Goal: Transaction & Acquisition: Purchase product/service

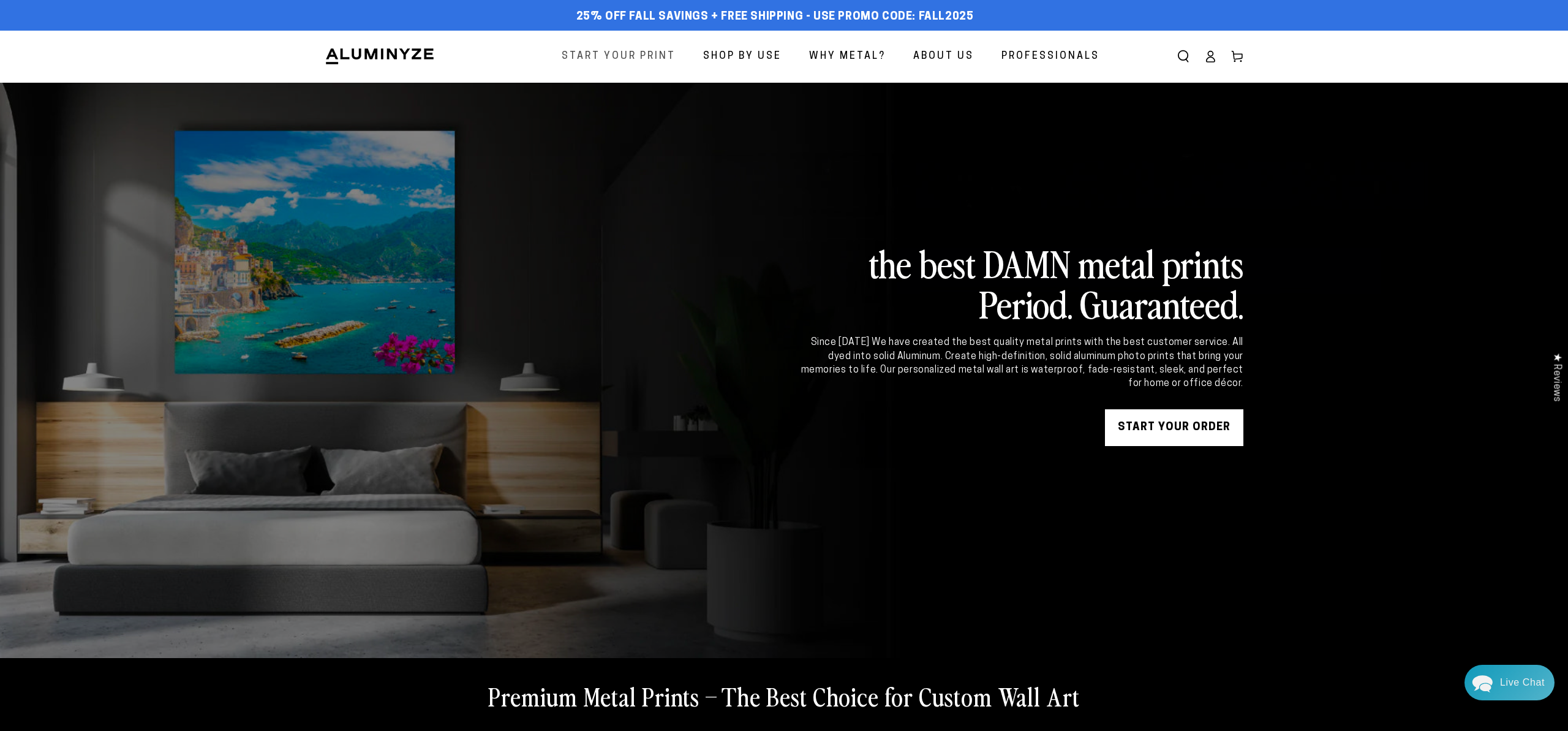
click at [645, 56] on span "Start Your Print" at bounding box center [619, 56] width 114 height 18
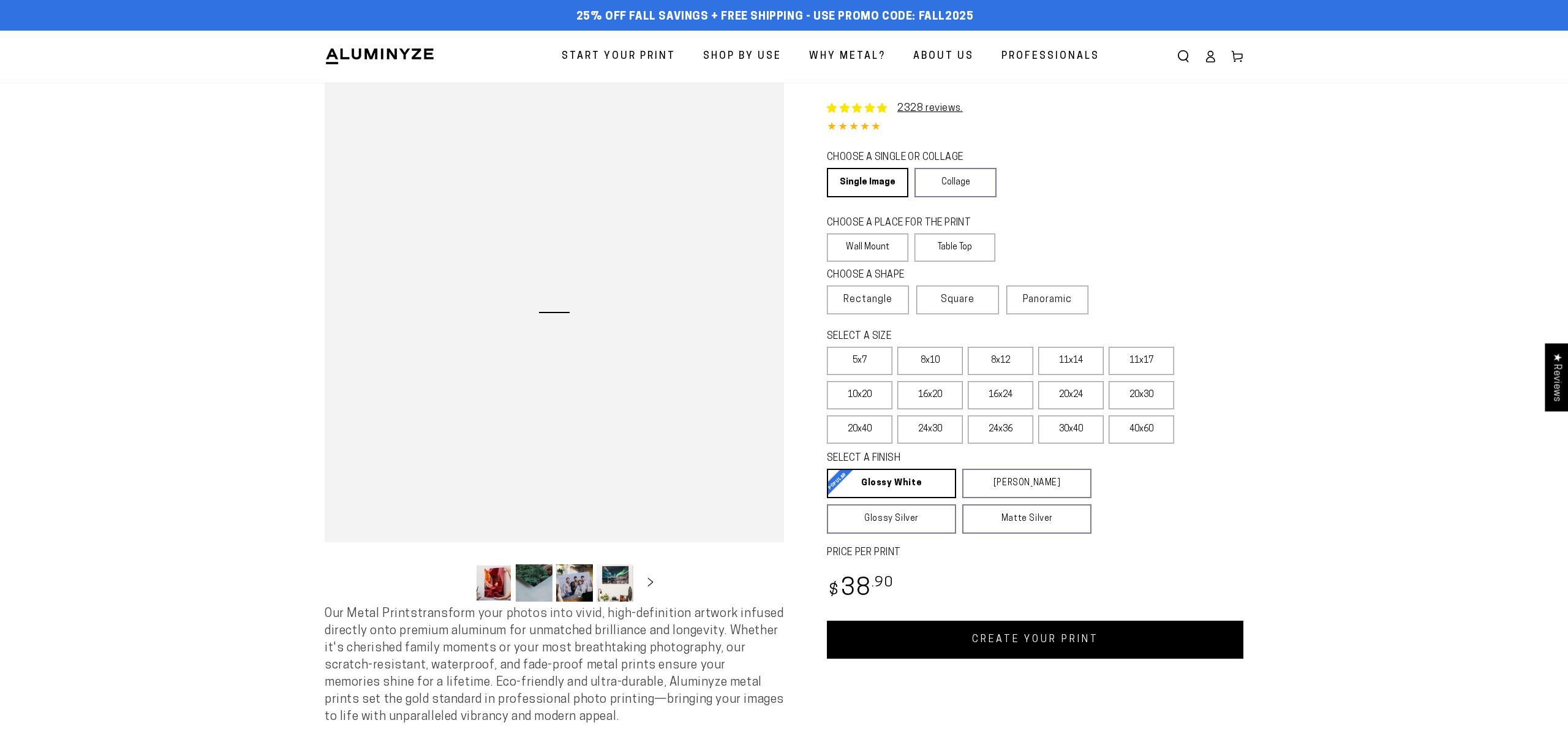
select select "**********"
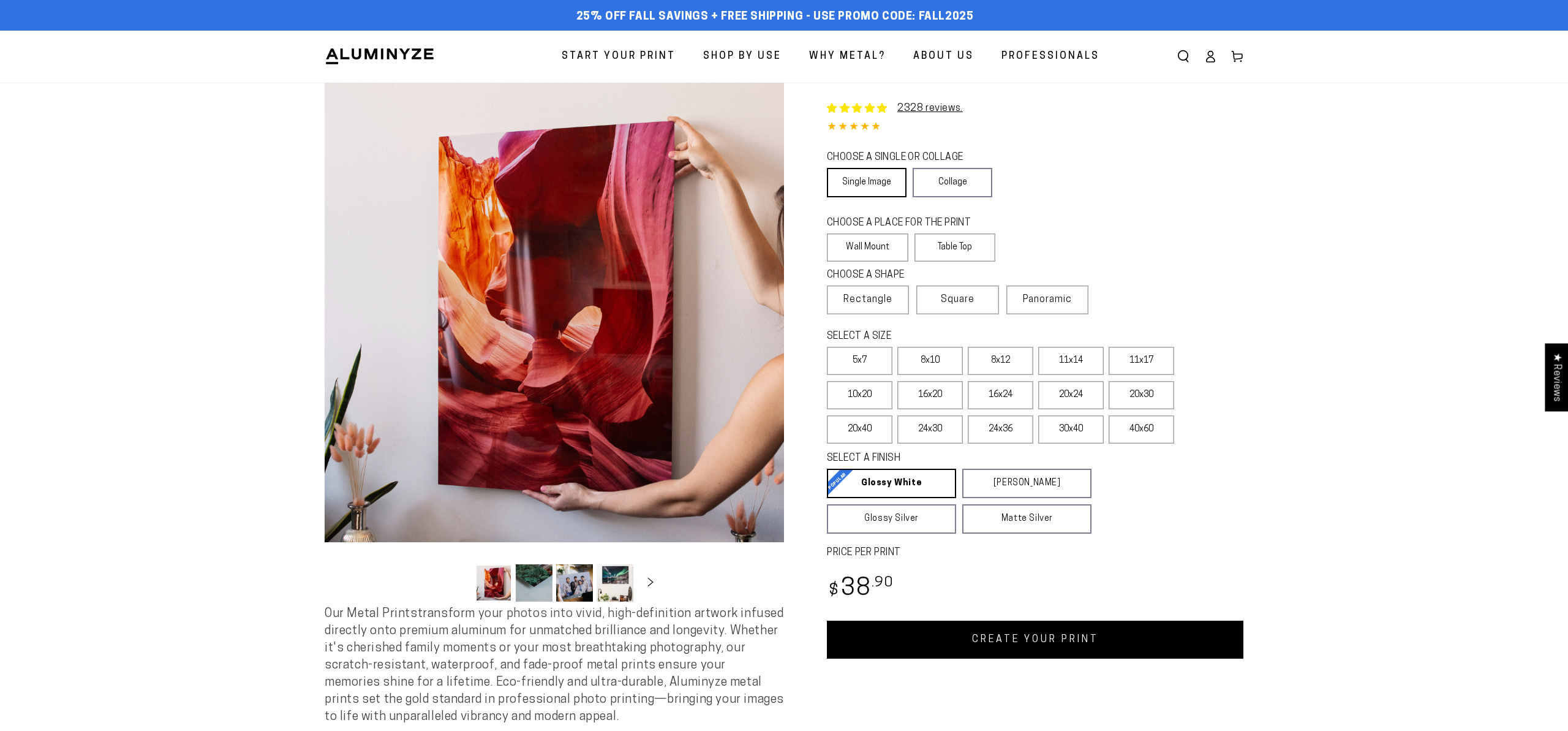
click at [883, 183] on link "Single Image" at bounding box center [867, 183] width 80 height 30
click at [879, 254] on label "Wall Mount" at bounding box center [868, 247] width 81 height 28
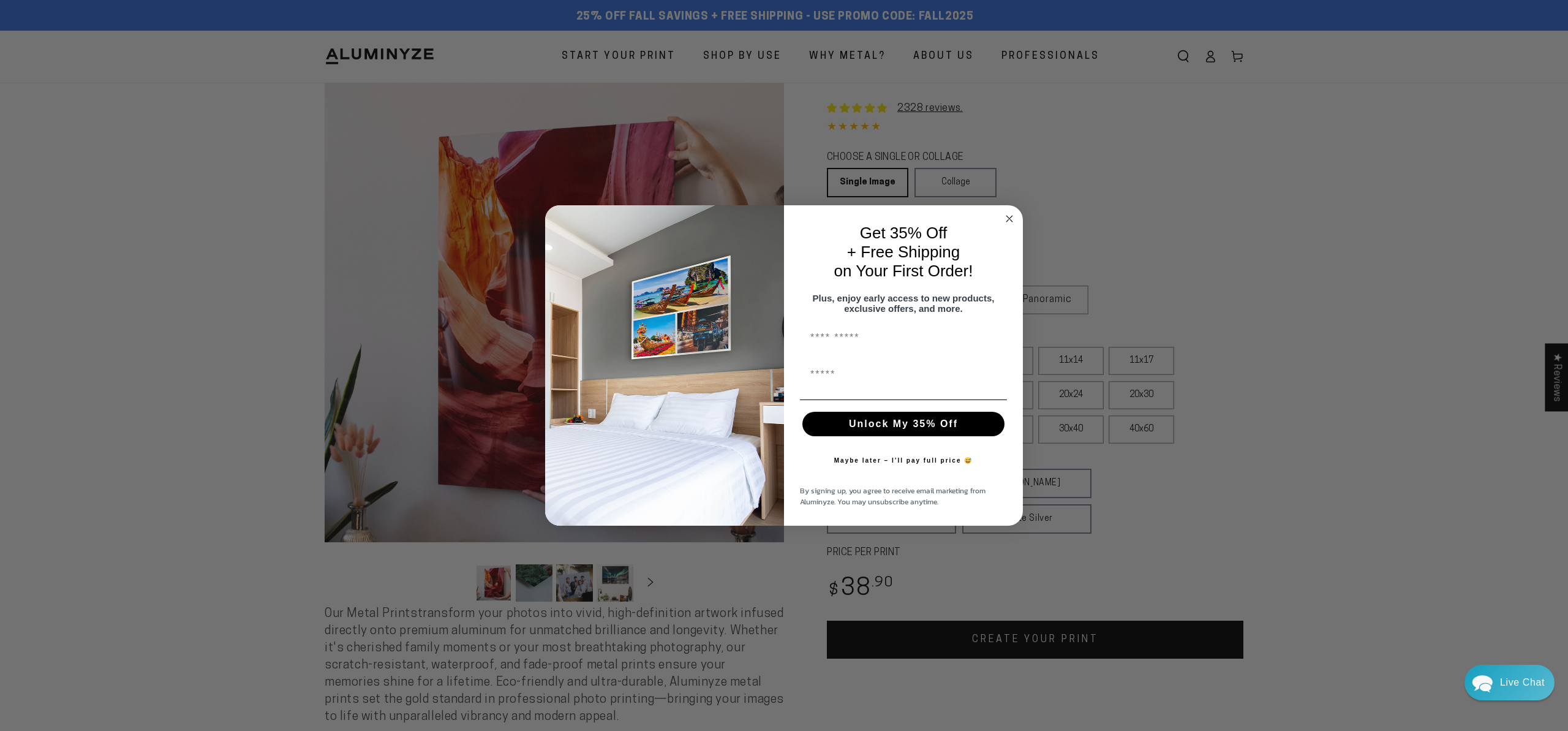
click at [1008, 216] on icon "Close dialog" at bounding box center [1009, 219] width 6 height 6
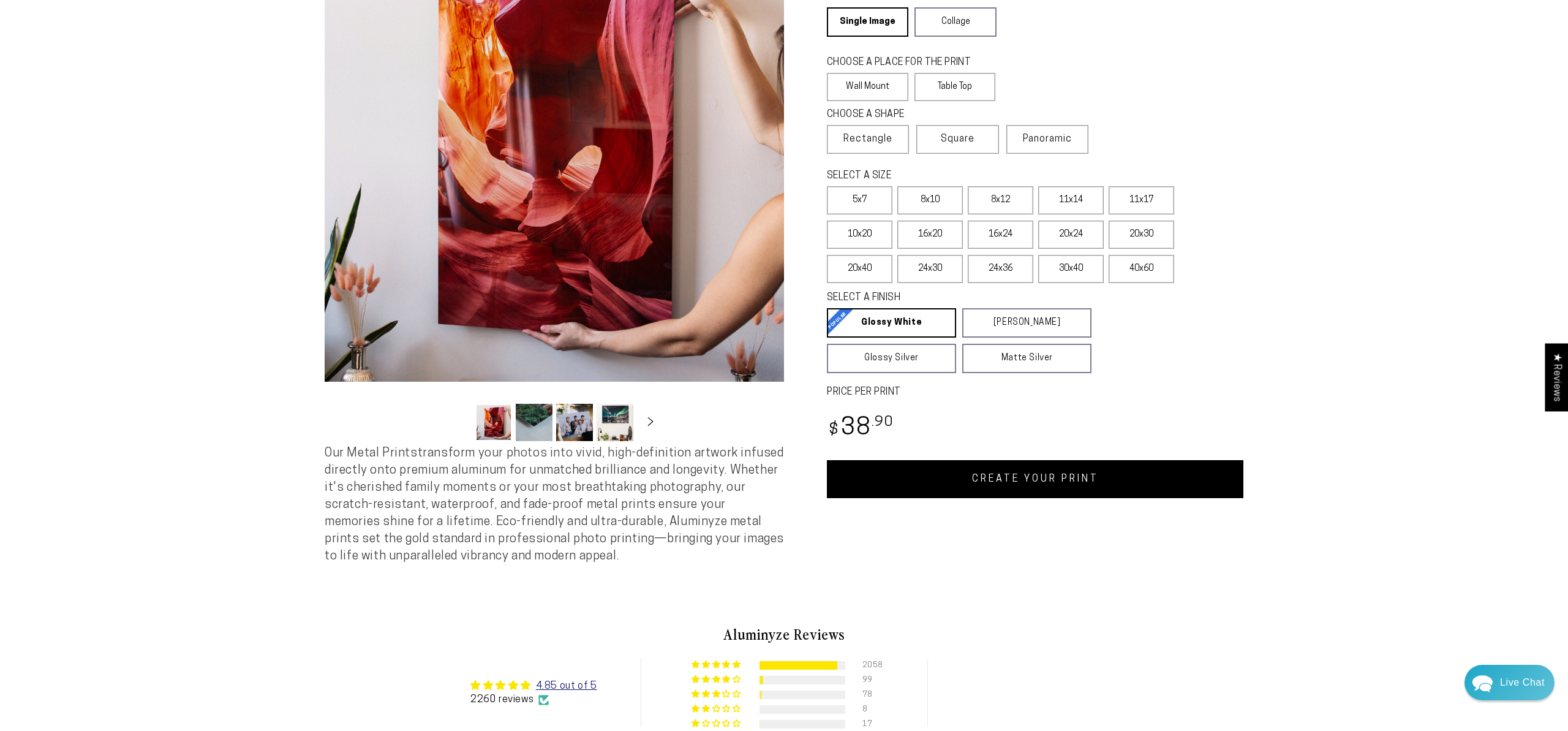
scroll to position [165, 0]
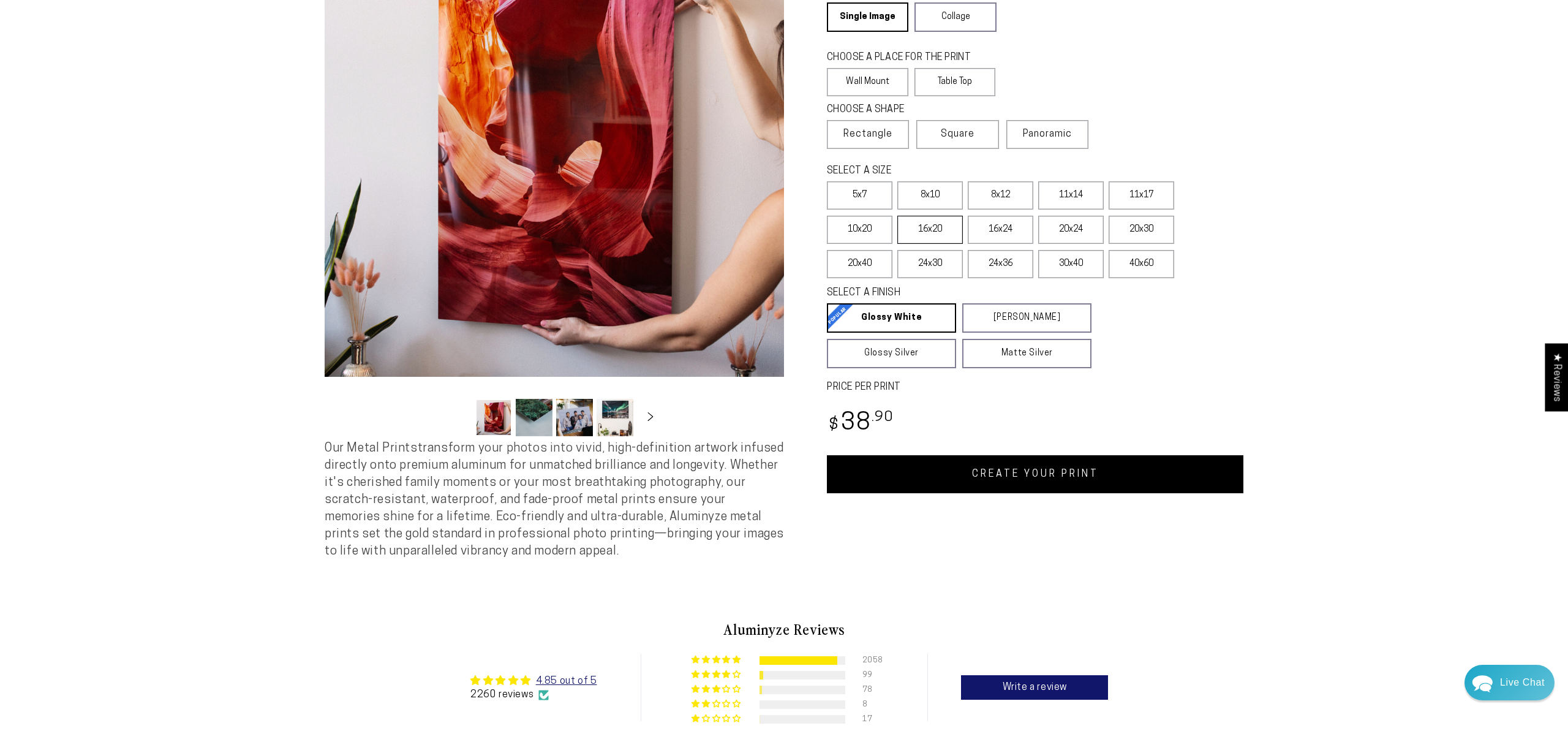
click at [927, 233] on label "16x20" at bounding box center [930, 230] width 65 height 28
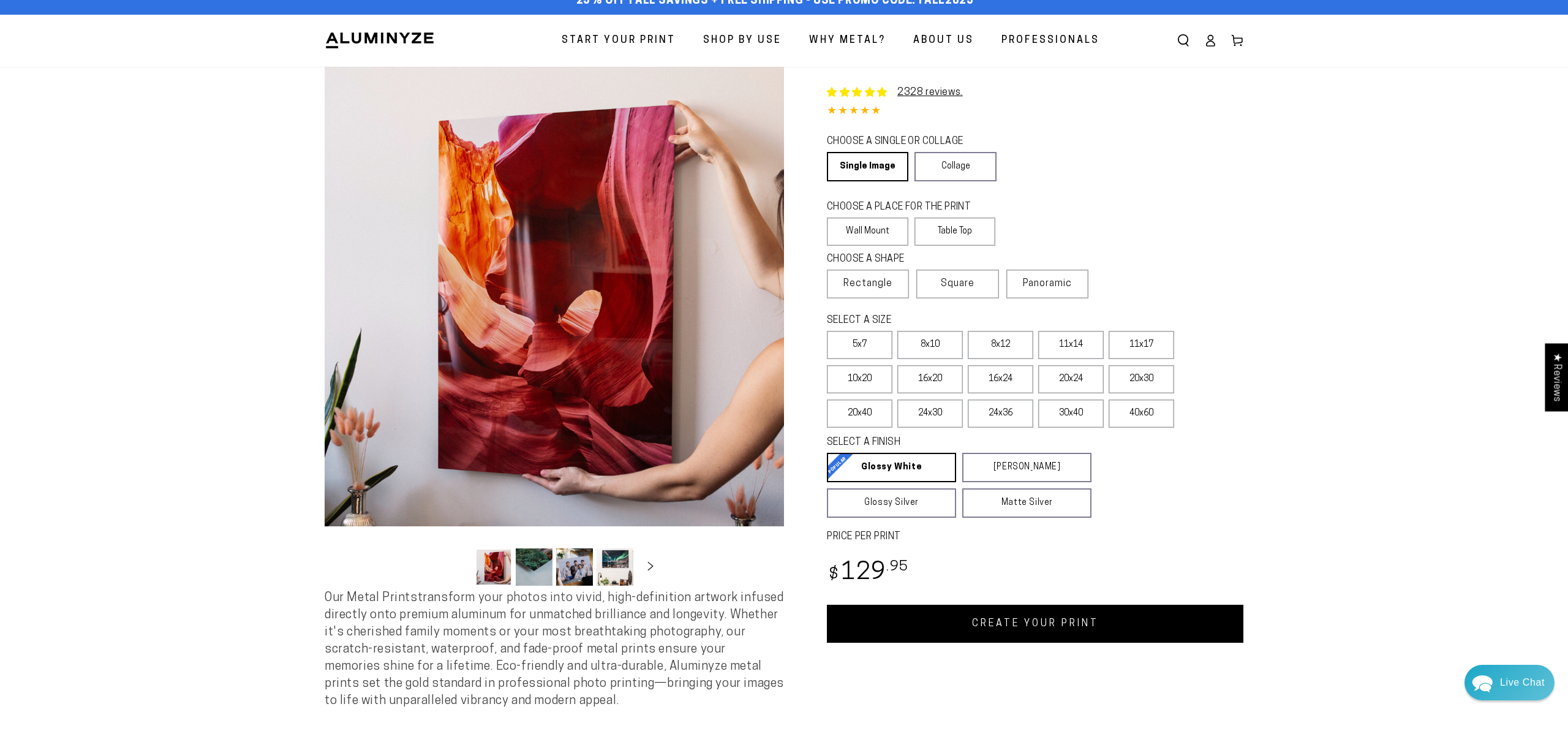
scroll to position [10, 0]
